Goal: Task Accomplishment & Management: Complete application form

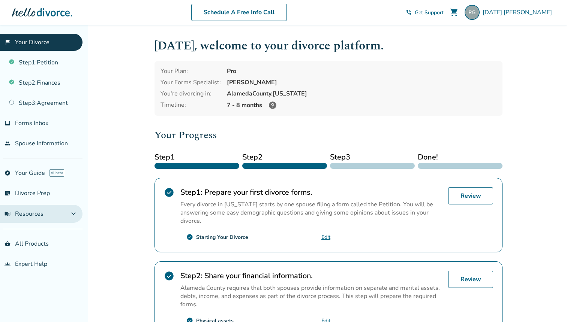
click at [63, 218] on button "menu_book Resources expand_more" at bounding box center [41, 214] width 82 height 18
click at [63, 218] on button "menu_book Resources expand_less" at bounding box center [41, 214] width 82 height 18
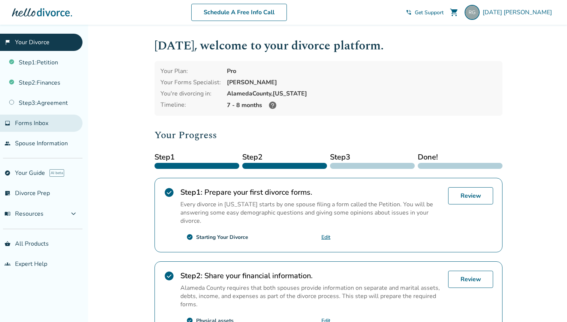
click at [36, 126] on span "Forms Inbox" at bounding box center [31, 123] width 33 height 8
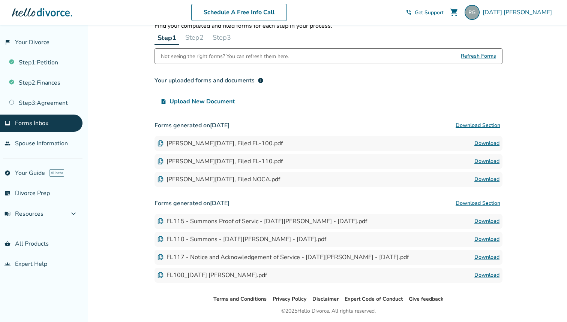
scroll to position [36, 0]
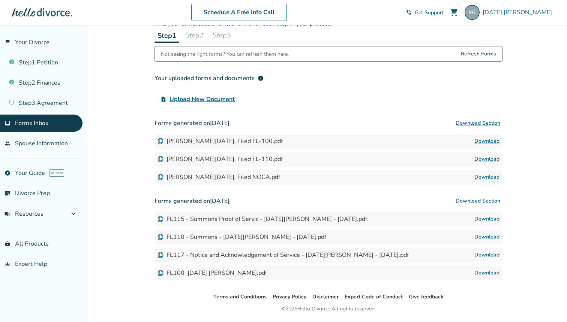
click at [230, 138] on div "Gangopadhya Raja, Filed FL-100.pdf Download" at bounding box center [328, 141] width 348 height 15
click at [230, 148] on div "Gangopadhya Raja, Filed FL-100.pdf Download" at bounding box center [328, 141] width 348 height 15
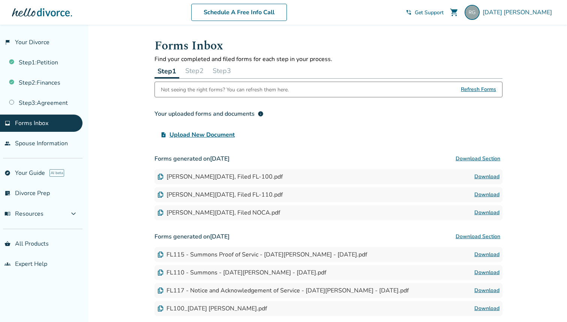
click at [194, 69] on button "Step 2" at bounding box center [194, 70] width 24 height 15
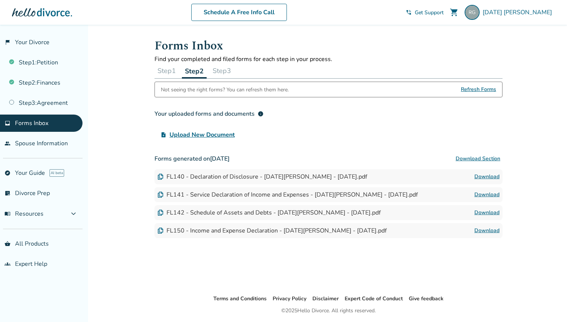
click at [171, 71] on button "Step 1" at bounding box center [166, 70] width 24 height 15
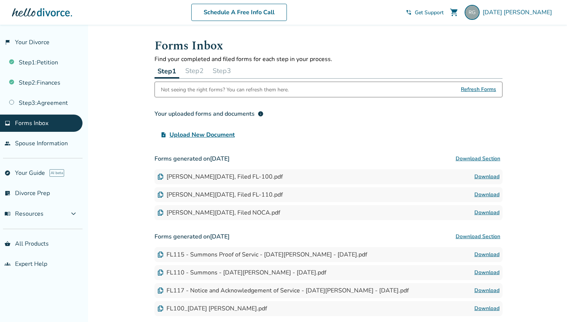
scroll to position [59, 0]
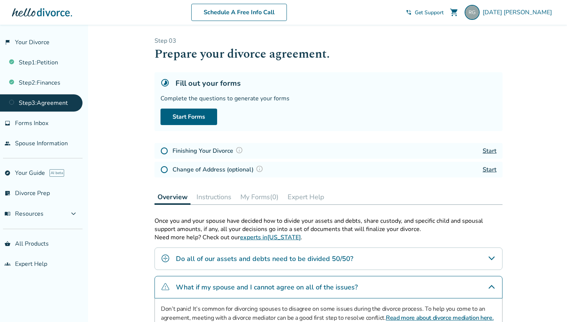
scroll to position [136, 0]
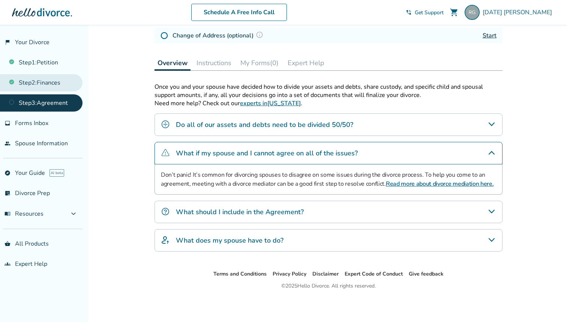
click at [52, 76] on link "Step 2 : Finances" at bounding box center [41, 82] width 82 height 17
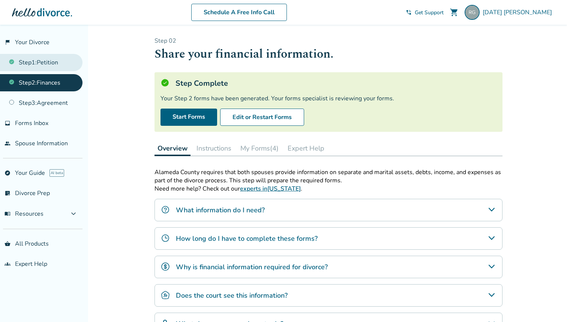
click at [51, 61] on link "Step 1 : Petition" at bounding box center [41, 62] width 82 height 17
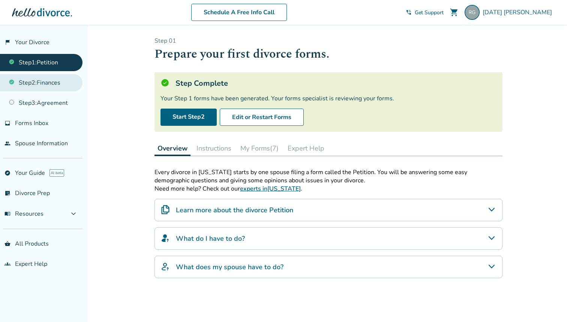
click at [47, 79] on link "Step 2 : Finances" at bounding box center [41, 82] width 82 height 17
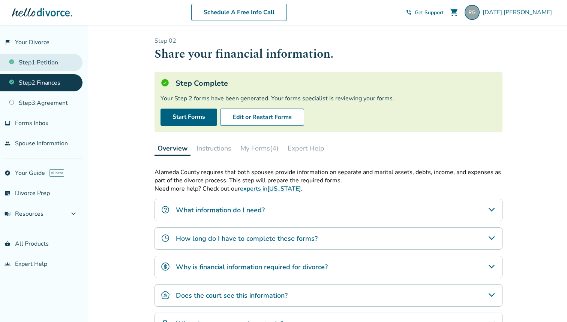
click at [55, 63] on link "Step 1 : Petition" at bounding box center [41, 62] width 82 height 17
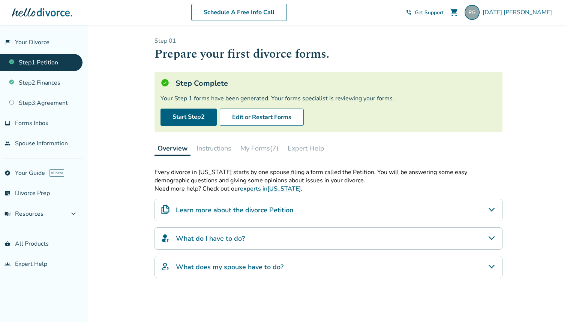
click at [266, 152] on button "My Forms (7)" at bounding box center [259, 148] width 44 height 15
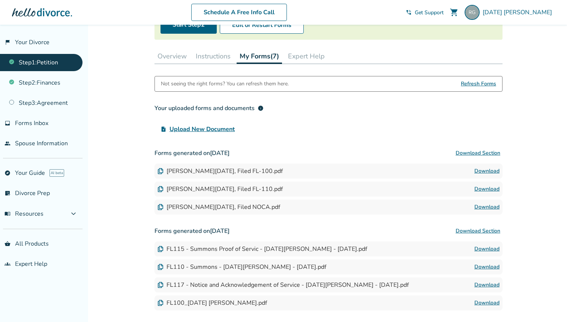
scroll to position [93, 0]
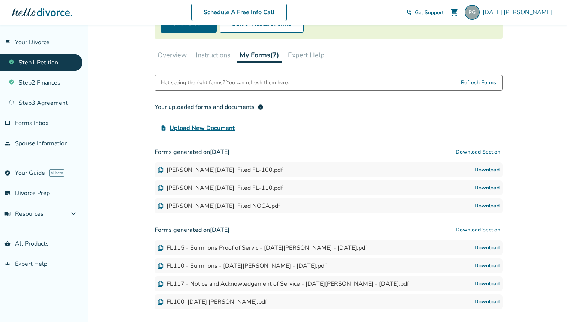
click at [488, 173] on link "Download" at bounding box center [486, 170] width 25 height 9
click at [488, 187] on link "Download" at bounding box center [486, 188] width 25 height 9
